Goal: Navigation & Orientation: Find specific page/section

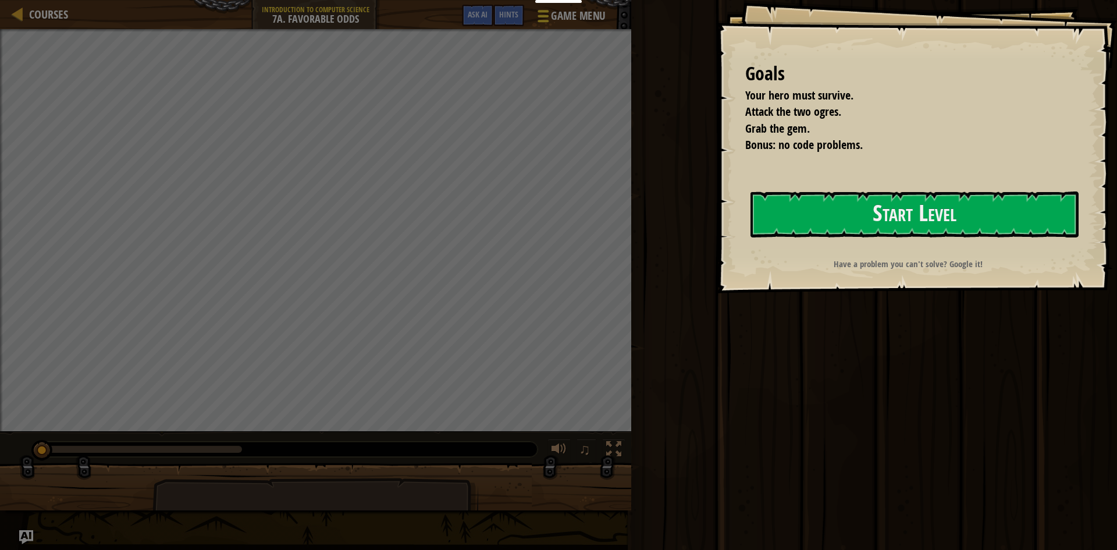
click at [554, 17] on span "Game Menu" at bounding box center [578, 16] width 54 height 16
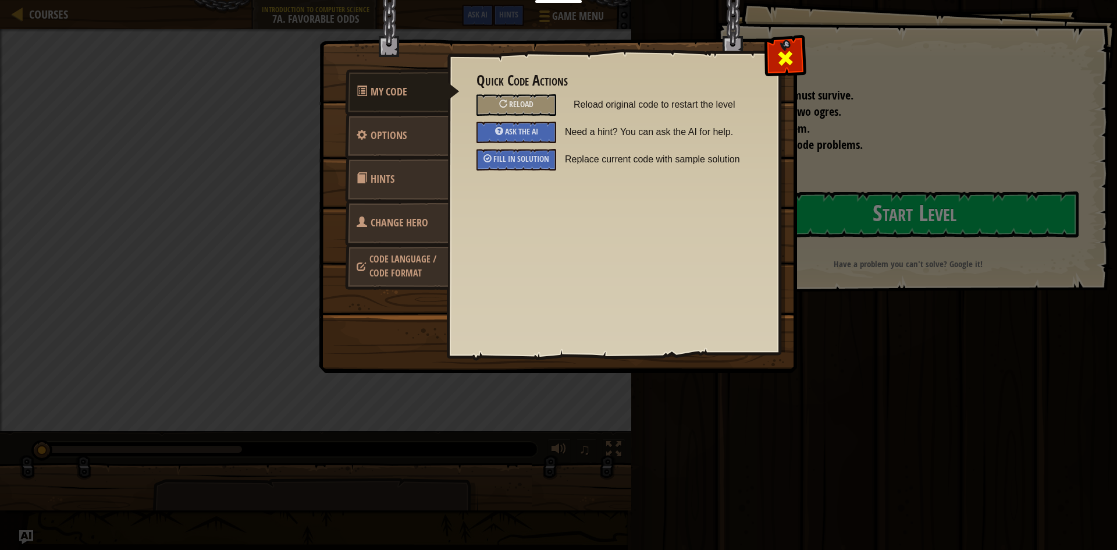
click at [772, 60] on div at bounding box center [785, 55] width 37 height 37
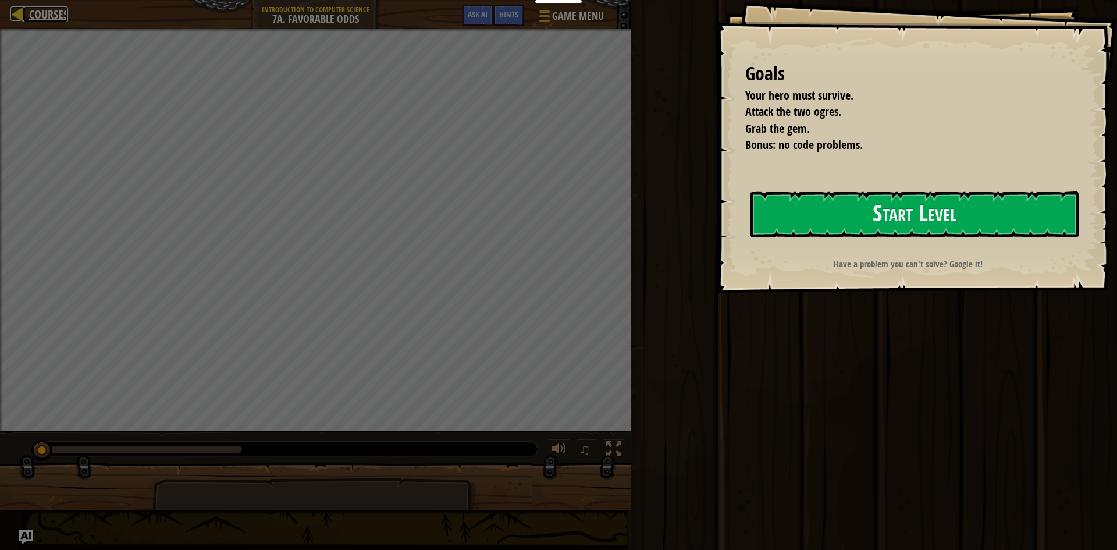
click at [34, 21] on span "Courses" at bounding box center [48, 14] width 39 height 16
